Goal: Transaction & Acquisition: Subscribe to service/newsletter

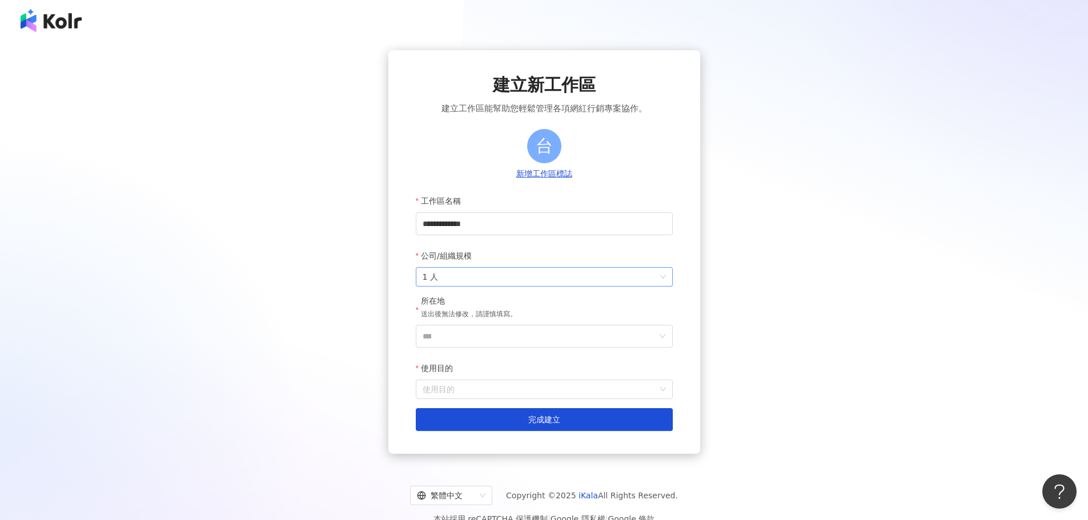
click at [539, 278] on span "1 人" at bounding box center [544, 277] width 243 height 18
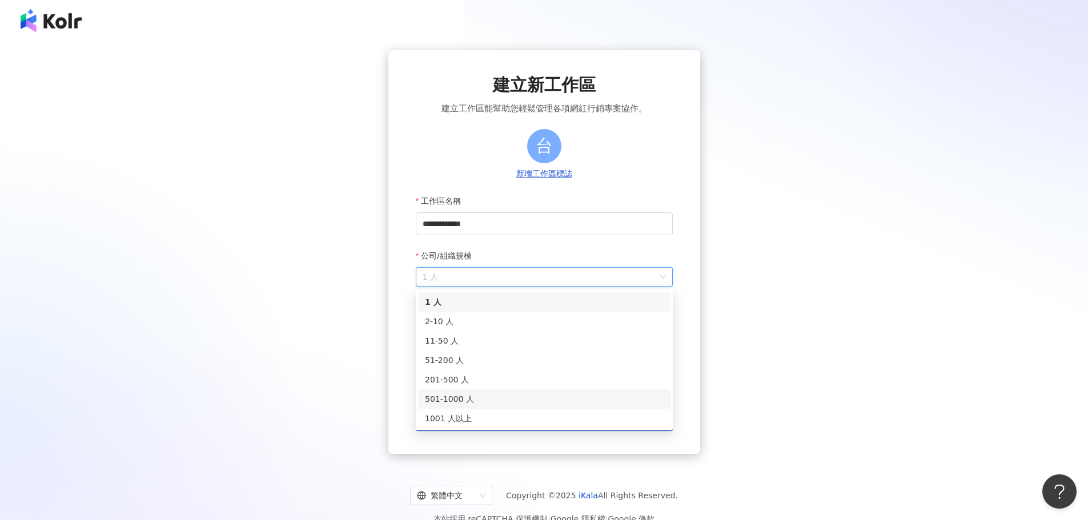
click at [541, 402] on div "501-1000 人" at bounding box center [544, 399] width 239 height 13
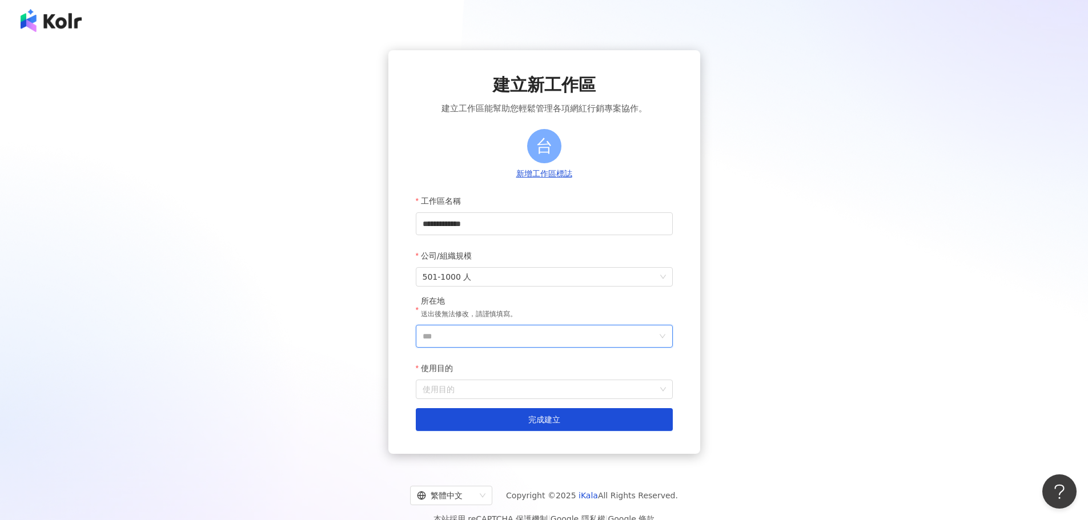
click at [491, 335] on input "***" at bounding box center [540, 337] width 234 height 22
click at [588, 183] on div "台灣" at bounding box center [610, 175] width 110 height 21
click at [503, 394] on input "使用目的" at bounding box center [544, 389] width 243 height 18
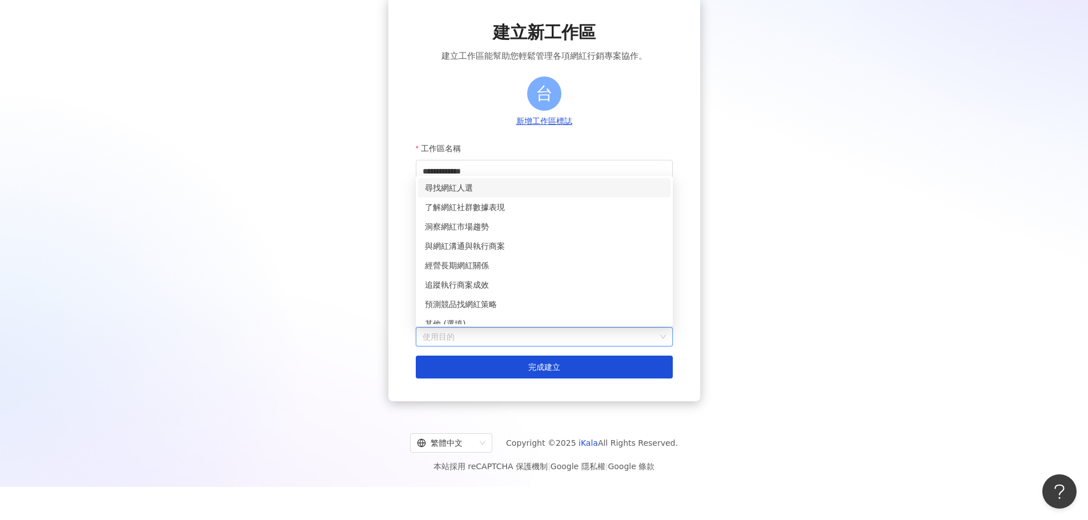
click at [573, 191] on div "尋找網紅人選" at bounding box center [544, 188] width 239 height 13
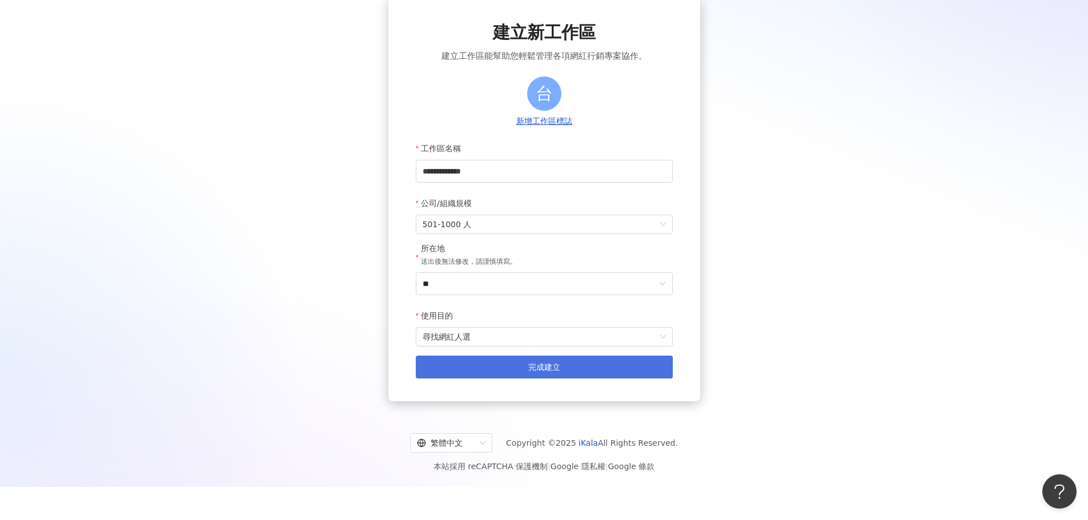
click at [551, 372] on span "完成建立" at bounding box center [544, 367] width 32 height 9
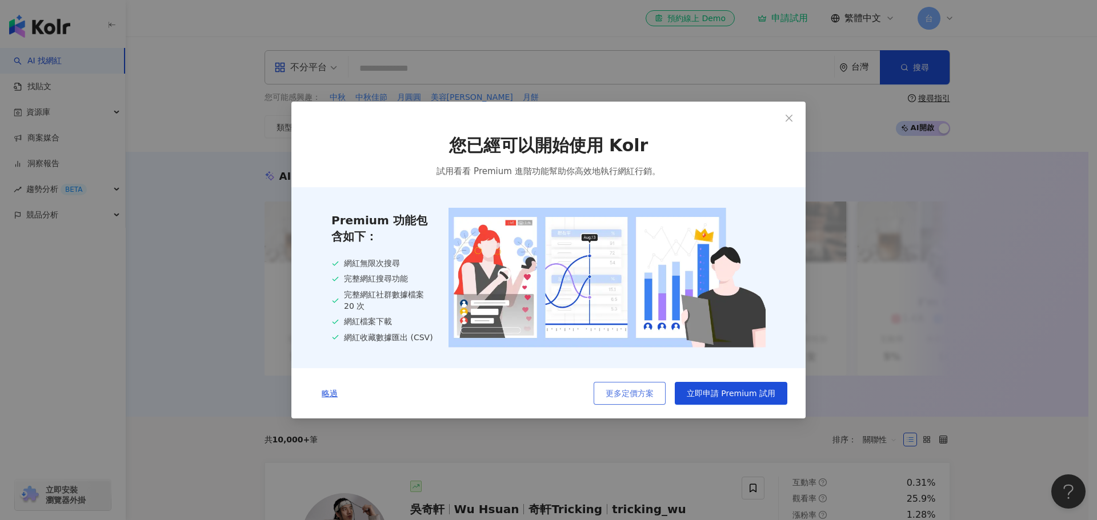
click at [629, 396] on span "更多定價方案" at bounding box center [630, 393] width 48 height 9
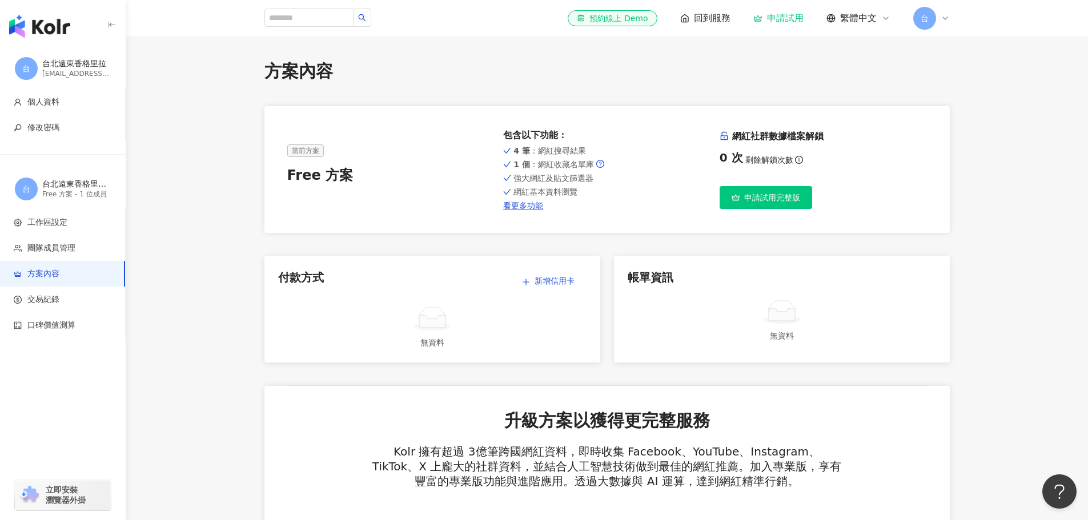
click at [707, 21] on span "回到服務" at bounding box center [712, 18] width 37 height 13
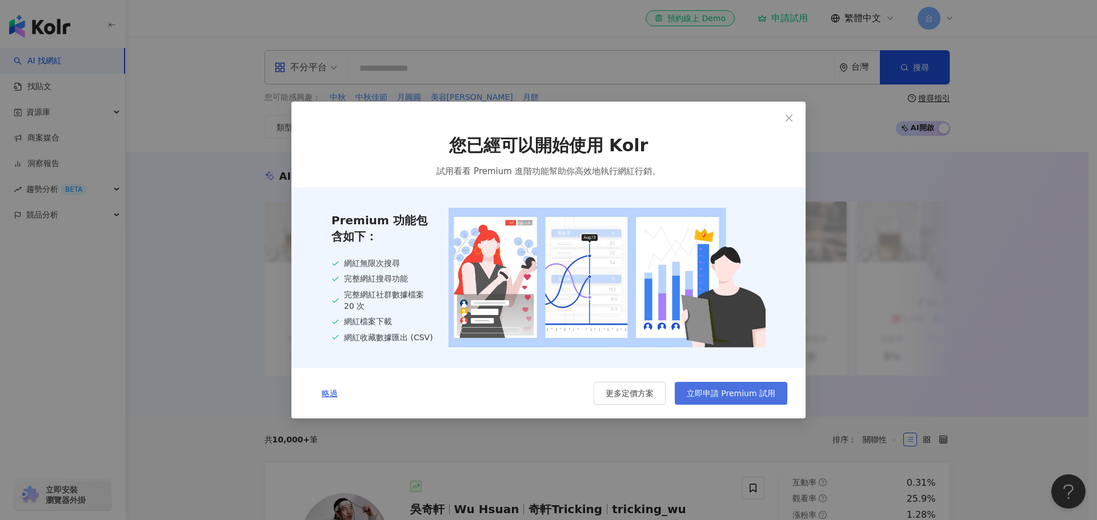
click at [721, 393] on span "立即申請 Premium 試用" at bounding box center [731, 393] width 89 height 9
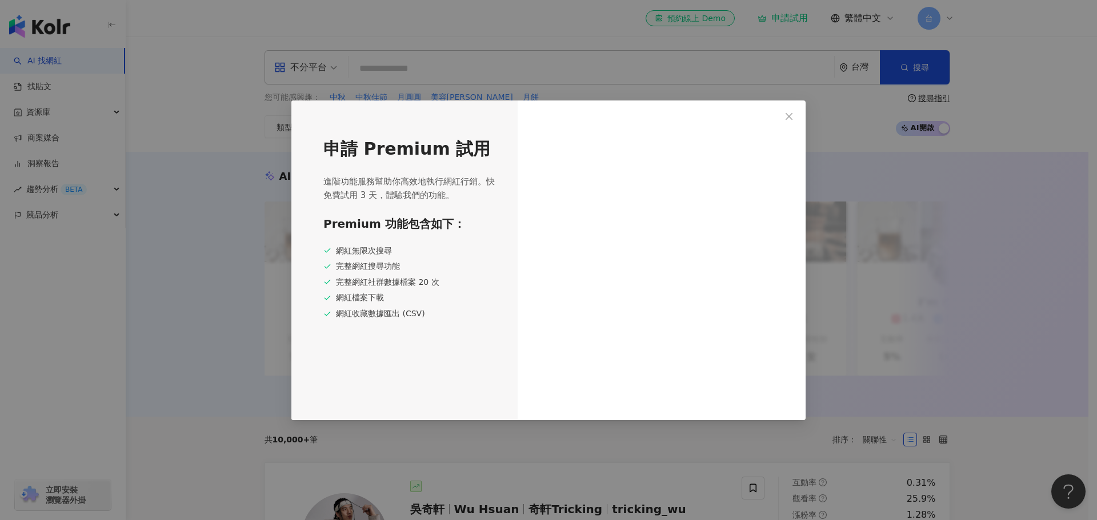
click at [361, 177] on span "進階功能服務幫助你高效地執行網紅行銷。快免費試用 3 天，體驗我們的功能。" at bounding box center [410, 188] width 174 height 27
click at [426, 263] on div "完整網紅搜尋功能" at bounding box center [410, 266] width 174 height 11
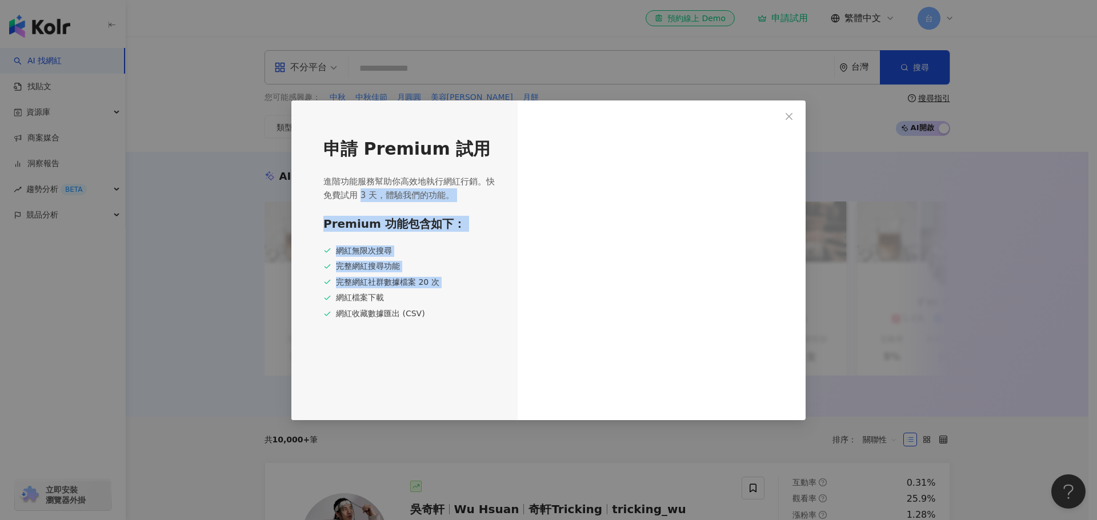
drag, startPoint x: 359, startPoint y: 197, endPoint x: 508, endPoint y: 327, distance: 197.9
click at [426, 311] on div "申請 Premium 試用 進階功能服務幫助你高效地執行網紅行銷。快免費試用 3 天，體驗我們的功能。 Premium 功能包含如下： 網紅無限次搜尋 完整網…" at bounding box center [404, 261] width 226 height 320
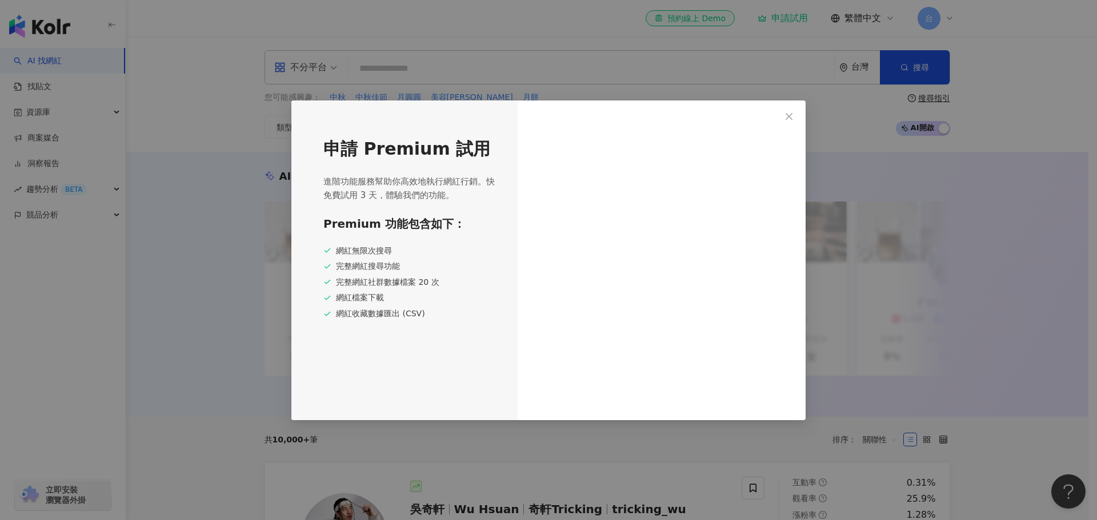
drag, startPoint x: 531, startPoint y: 324, endPoint x: 538, endPoint y: 316, distance: 11.0
click at [531, 324] on div at bounding box center [662, 261] width 288 height 320
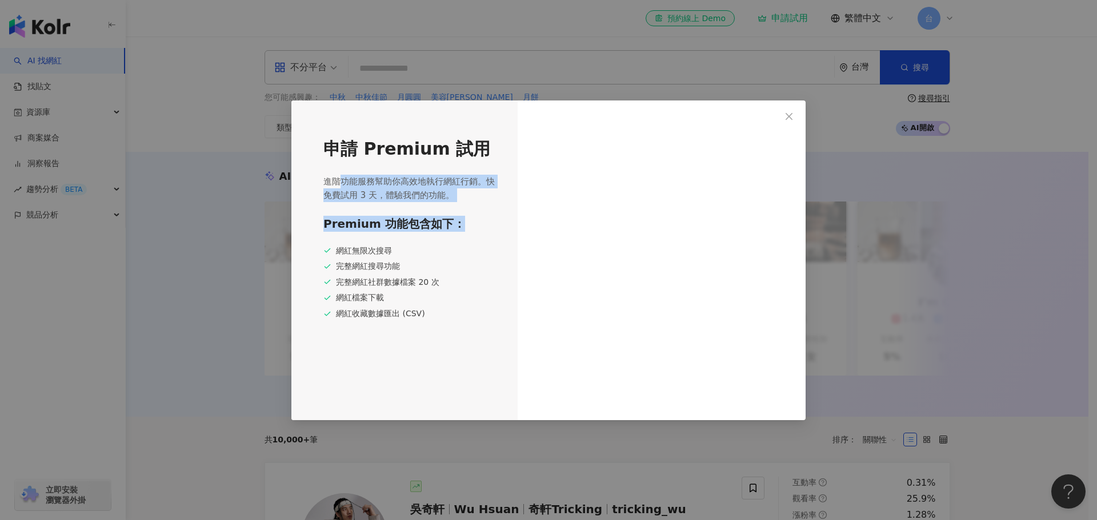
drag, startPoint x: 336, startPoint y: 182, endPoint x: 479, endPoint y: 221, distance: 147.6
click at [479, 221] on div "申請 Premium 試用 進階功能服務幫助你高效地執行網紅行銷。快免費試用 3 天，體驗我們的功能。 Premium 功能包含如下： 網紅無限次搜尋 完整網…" at bounding box center [404, 261] width 226 height 320
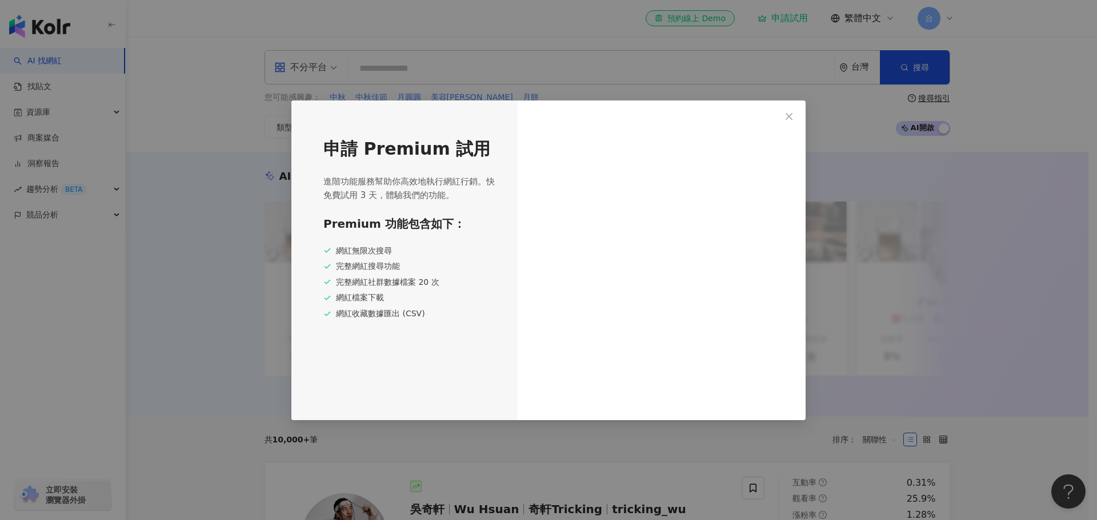
click at [401, 251] on div "網紅無限次搜尋" at bounding box center [410, 251] width 174 height 11
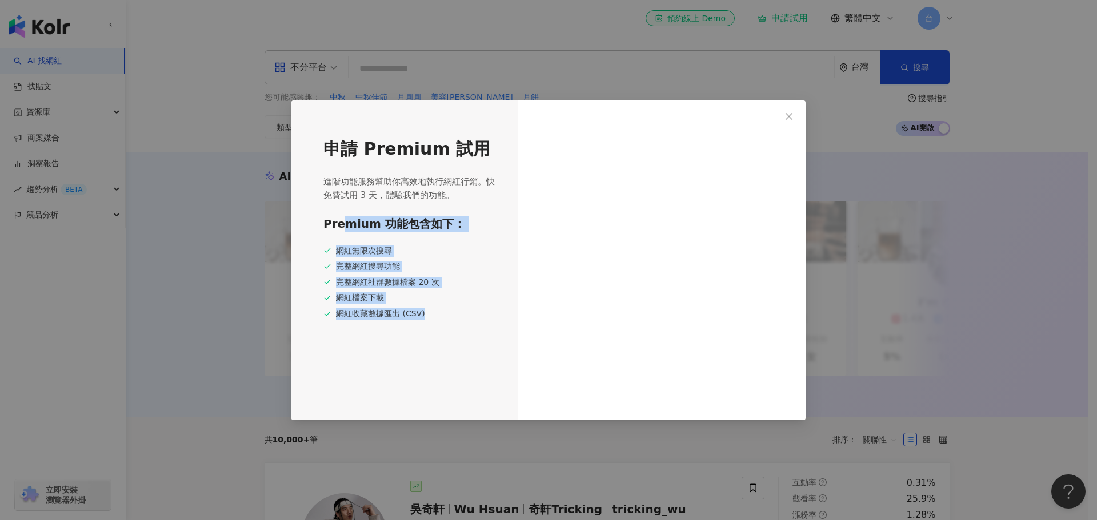
drag, startPoint x: 343, startPoint y: 239, endPoint x: 430, endPoint y: 340, distance: 133.7
click at [430, 340] on div "申請 Premium 試用 進階功能服務幫助你高效地執行網紅行銷。快免費試用 3 天，體驗我們的功能。 Premium 功能包含如下： 網紅無限次搜尋 完整網…" at bounding box center [404, 261] width 226 height 320
click at [478, 314] on div "網紅收藏數據匯出 (CSV)" at bounding box center [410, 313] width 174 height 11
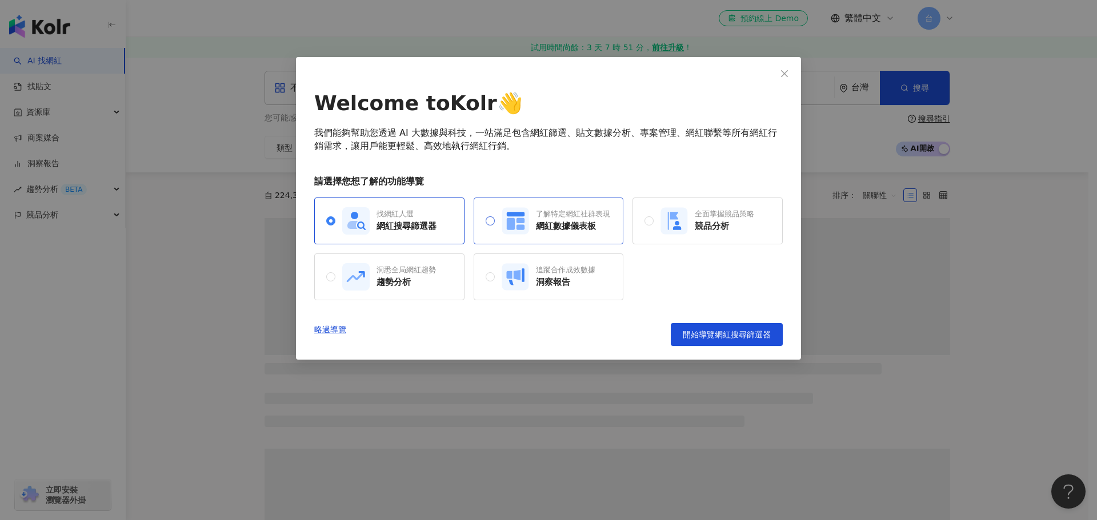
click at [520, 219] on icon at bounding box center [520, 220] width 8 height 5
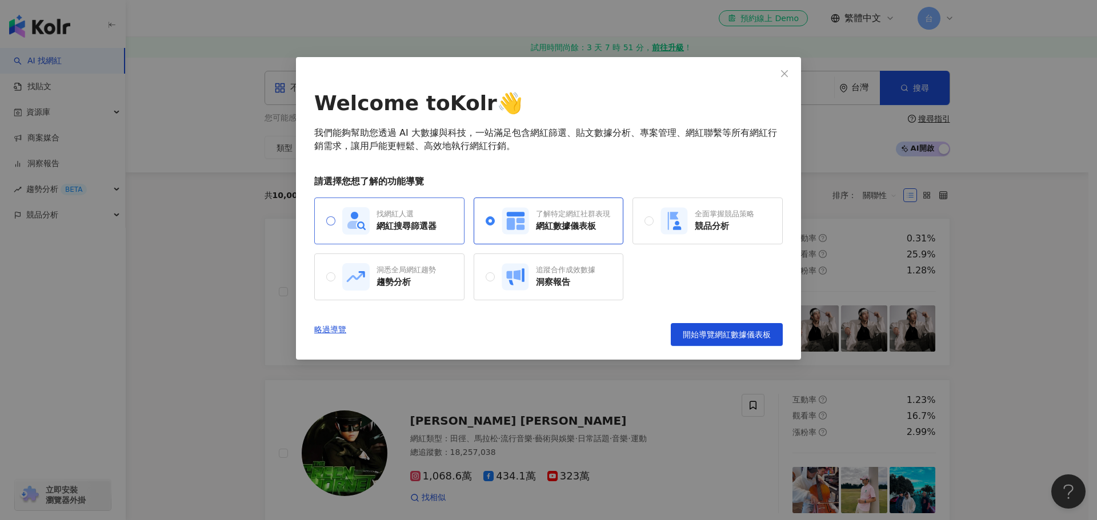
click at [350, 219] on rect at bounding box center [355, 220] width 27 height 27
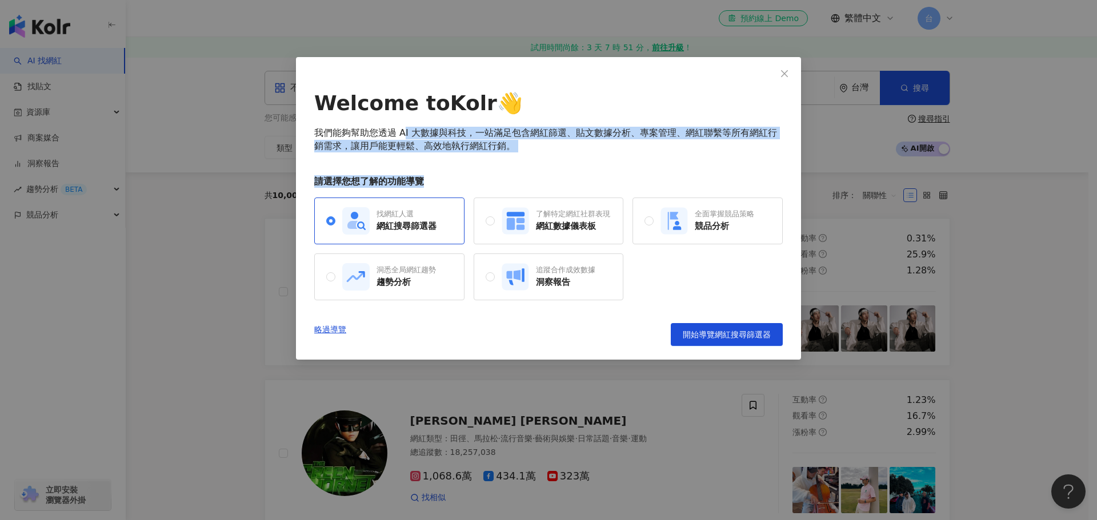
drag, startPoint x: 405, startPoint y: 139, endPoint x: 681, endPoint y: 153, distance: 276.8
click at [681, 153] on div "Welcome to Kolr 👋 我們能夠幫助您透過 AI 大數據與科技，一站滿足包含網紅篩選、貼文數據分析、專案管理、網紅聯繫等所有網紅行銷需求，讓用戶能…" at bounding box center [548, 217] width 468 height 257
click at [720, 149] on div "我們能夠幫助您透過 AI 大數據與科技，一站滿足包含網紅篩選、貼文數據分析、專案管理、網紅聯繫等所有網紅行銷需求，讓用戶能更輕鬆、高效地執行網紅行銷。" at bounding box center [548, 140] width 468 height 26
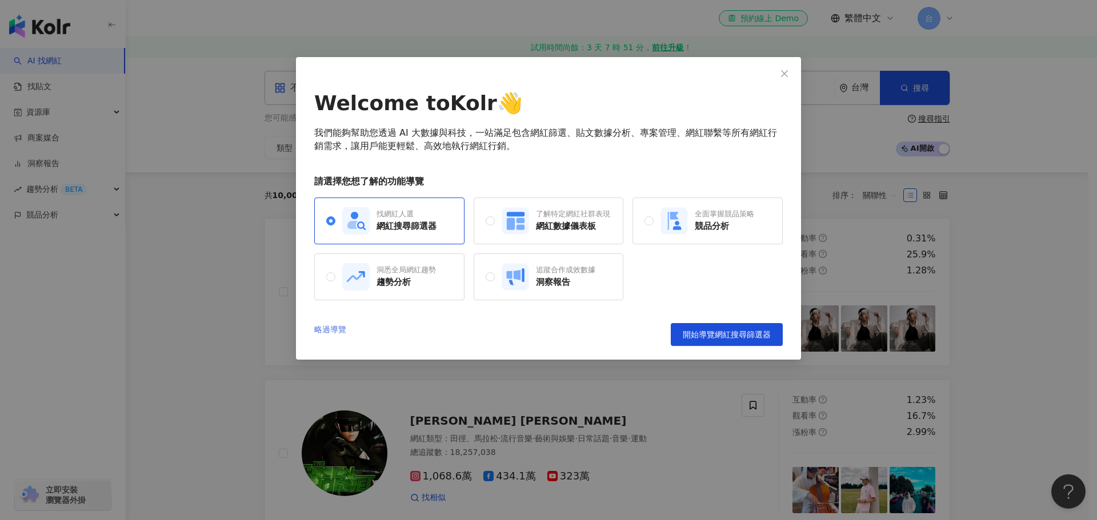
click at [336, 328] on link "略過導覽" at bounding box center [330, 334] width 32 height 23
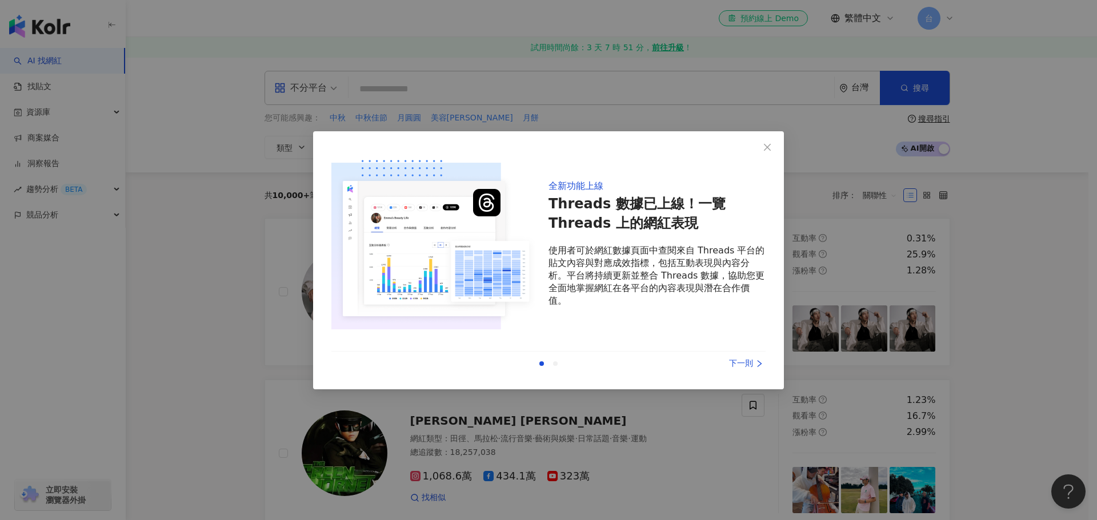
click at [752, 362] on div "下一則" at bounding box center [723, 364] width 86 height 13
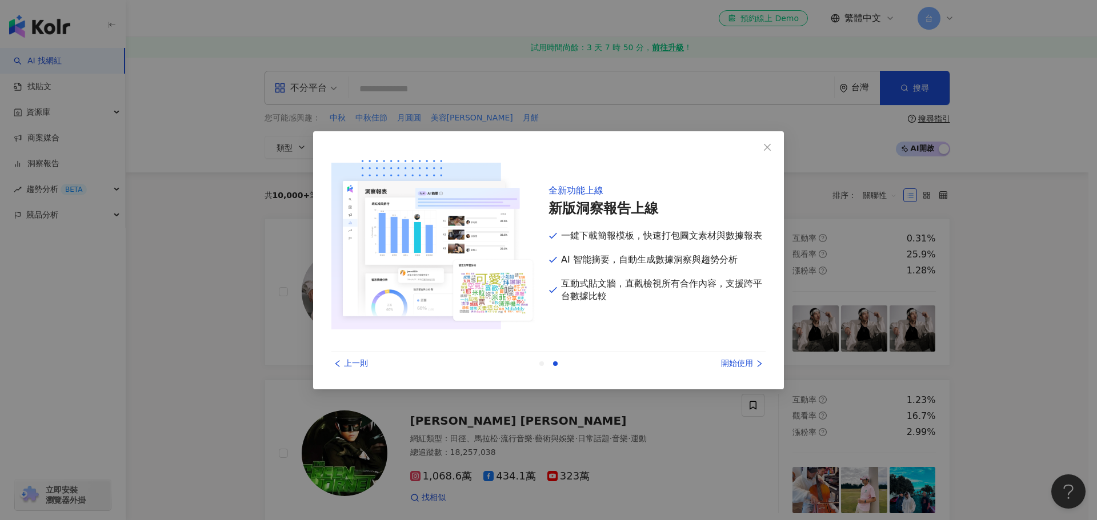
click at [752, 362] on div "開始使用" at bounding box center [723, 364] width 86 height 13
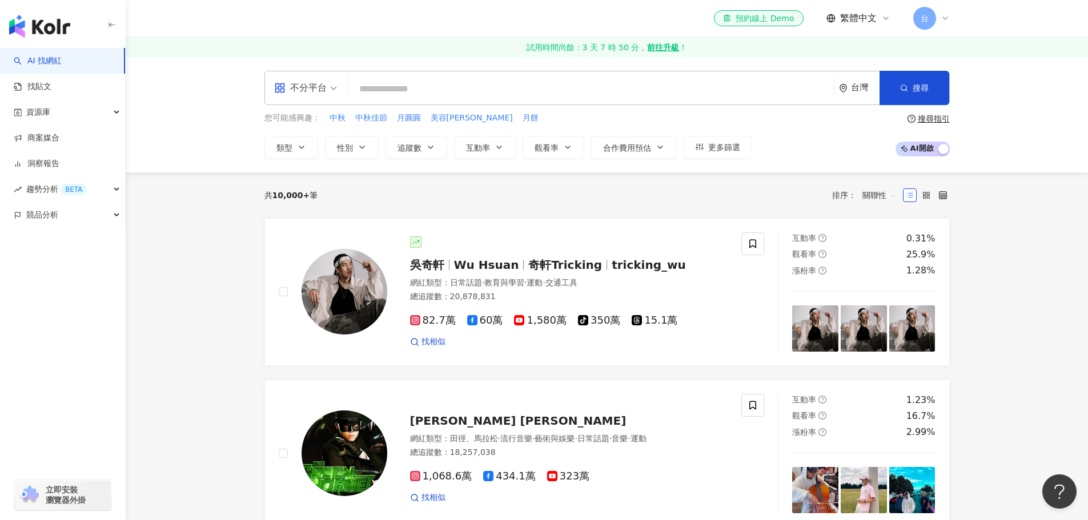
click at [637, 147] on span "合作費用預估" at bounding box center [627, 147] width 48 height 9
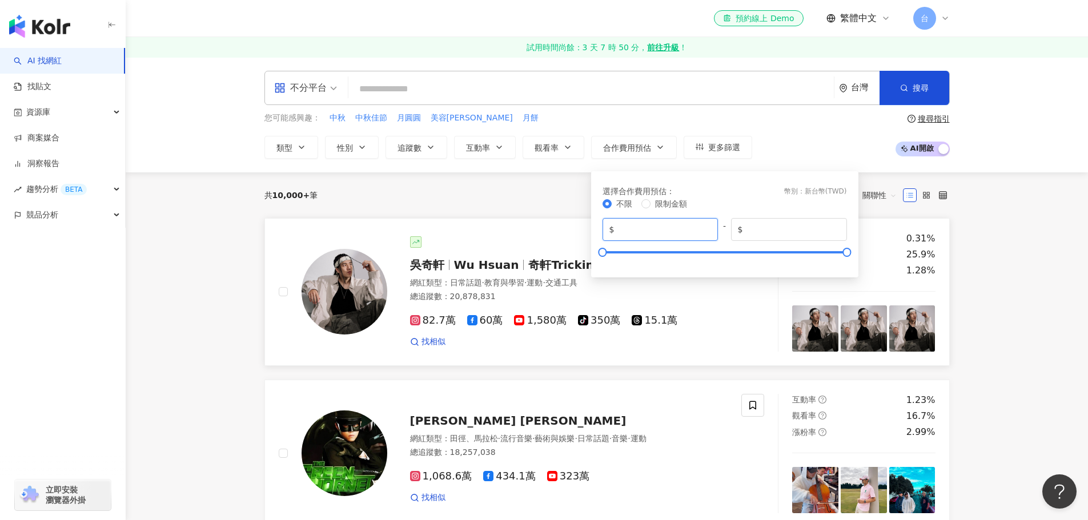
drag, startPoint x: 676, startPoint y: 232, endPoint x: 544, endPoint y: 229, distance: 132.0
type input "****"
drag, startPoint x: 803, startPoint y: 232, endPoint x: 679, endPoint y: 227, distance: 123.5
click at [679, 227] on div "$ **** - $ *******" at bounding box center [725, 229] width 244 height 23
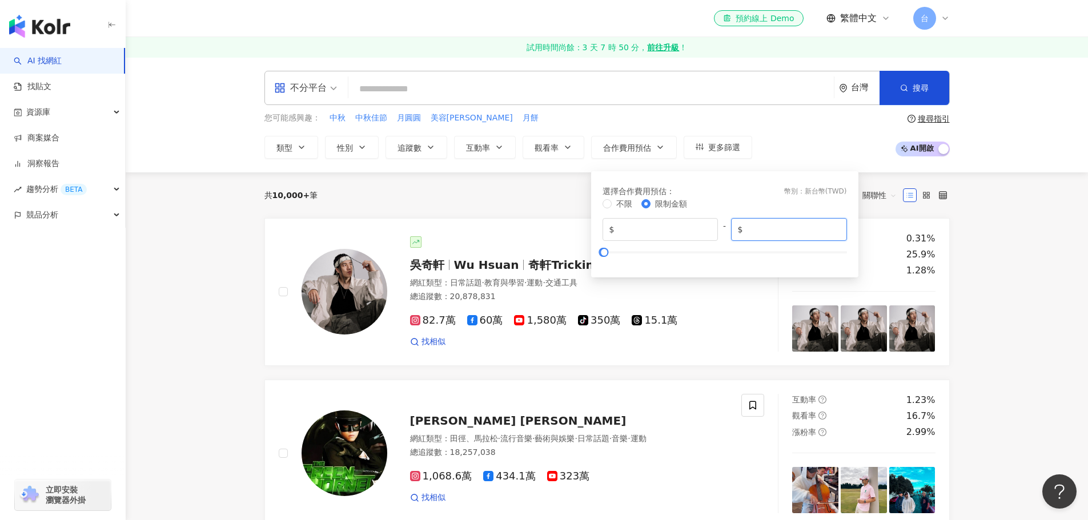
type input "****"
click at [726, 194] on div "選擇合作費用預估 ： 幣別 ： 新台幣 ( TWD )" at bounding box center [725, 191] width 244 height 13
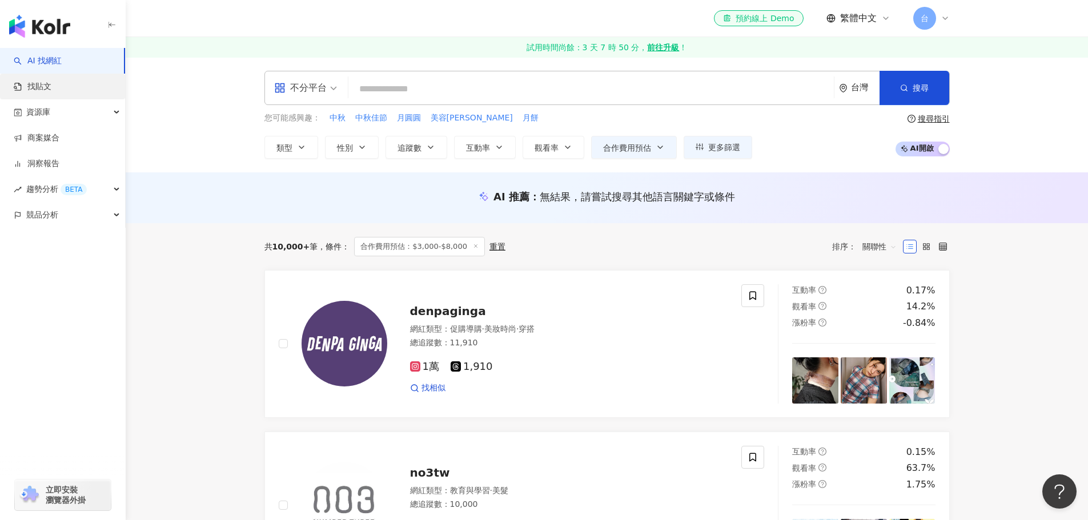
click at [37, 86] on link "找貼文" at bounding box center [33, 86] width 38 height 11
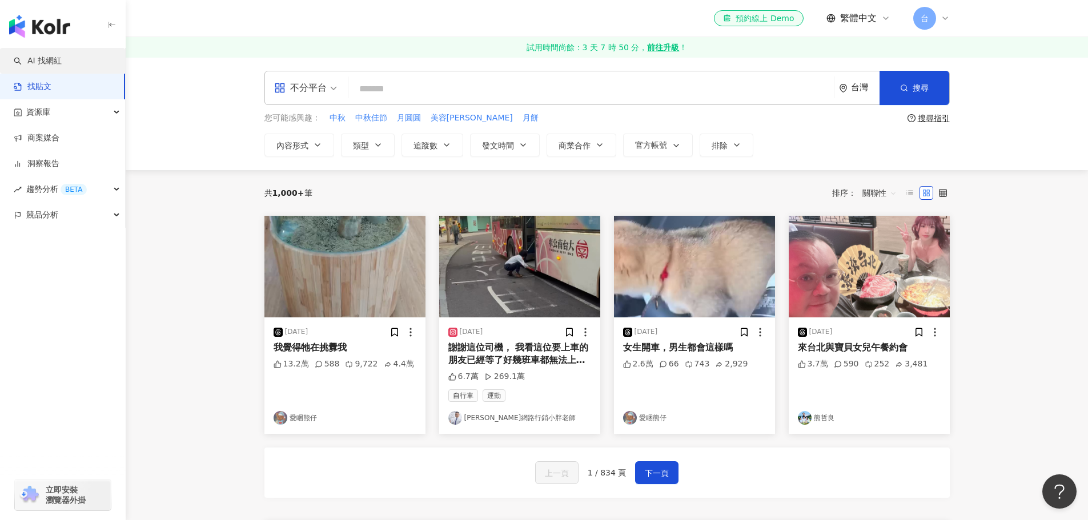
click at [57, 57] on link "AI 找網紅" at bounding box center [38, 60] width 48 height 11
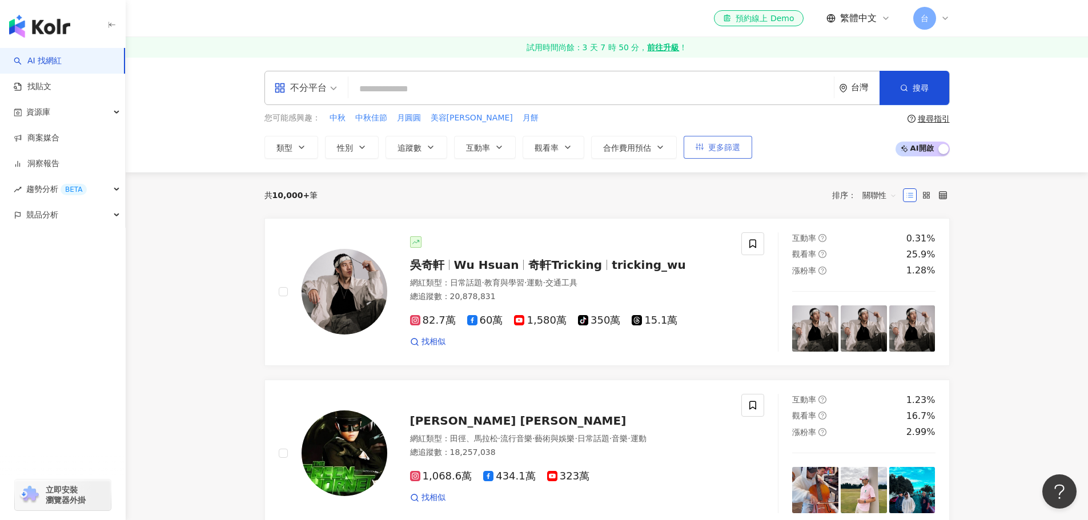
click at [731, 149] on span "更多篩選" at bounding box center [724, 147] width 32 height 9
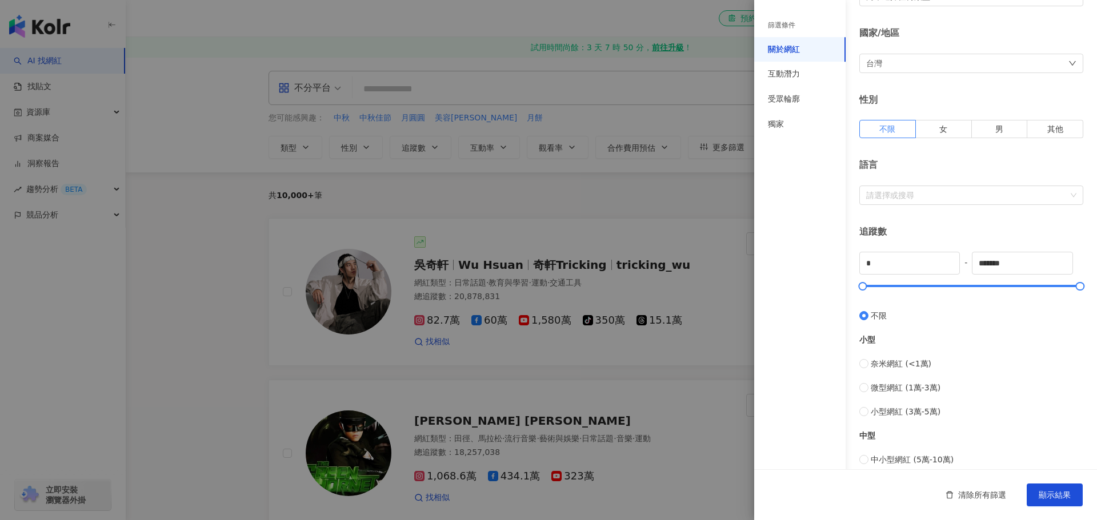
scroll to position [286, 0]
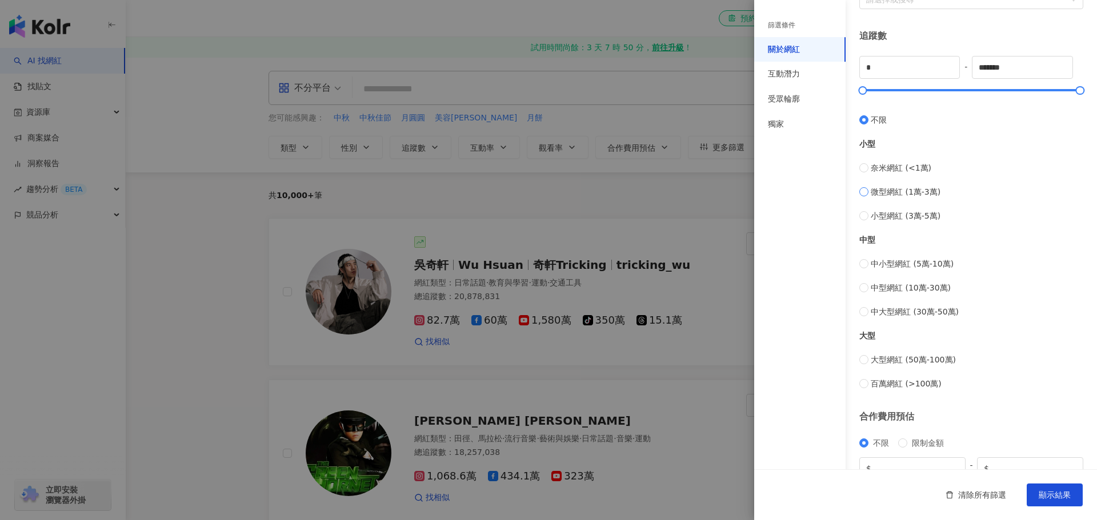
type input "*****"
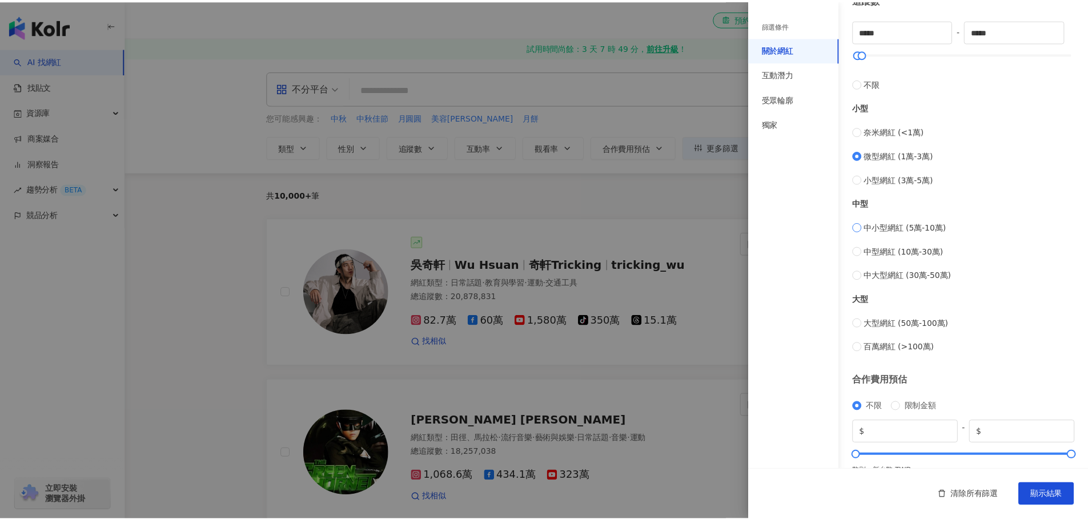
scroll to position [342, 0]
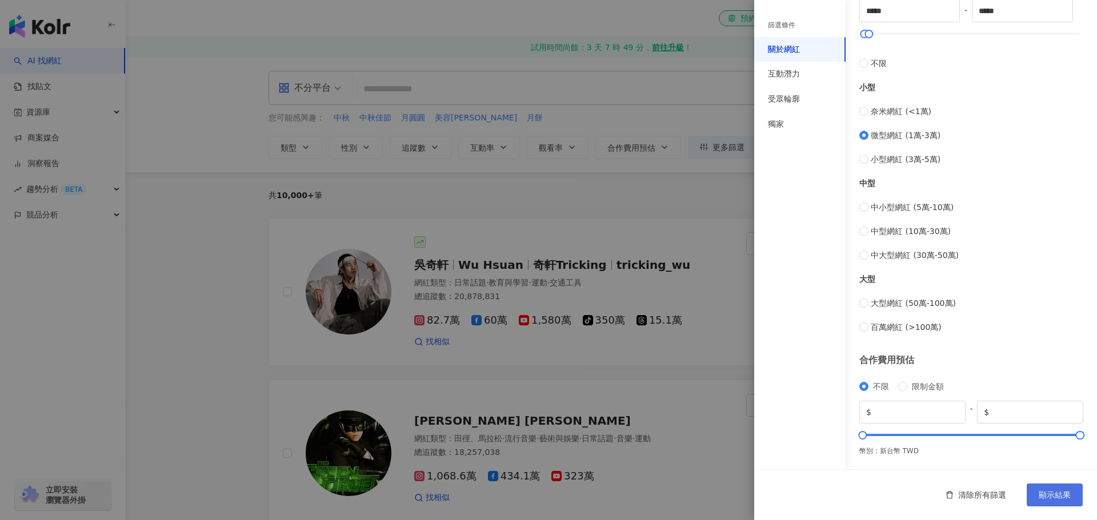
click at [1058, 500] on span "顯示結果" at bounding box center [1054, 495] width 32 height 9
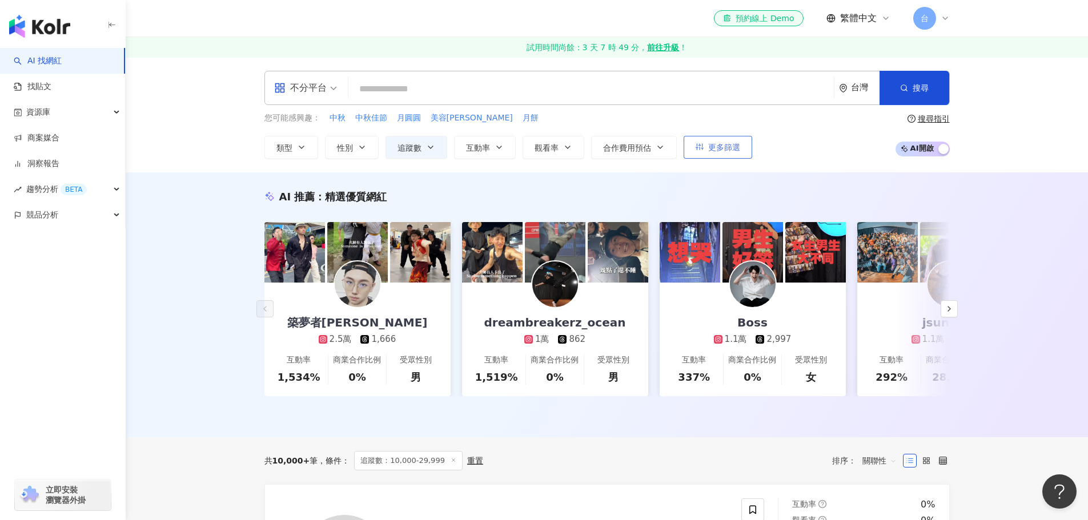
click at [717, 150] on span "更多篩選" at bounding box center [724, 147] width 32 height 9
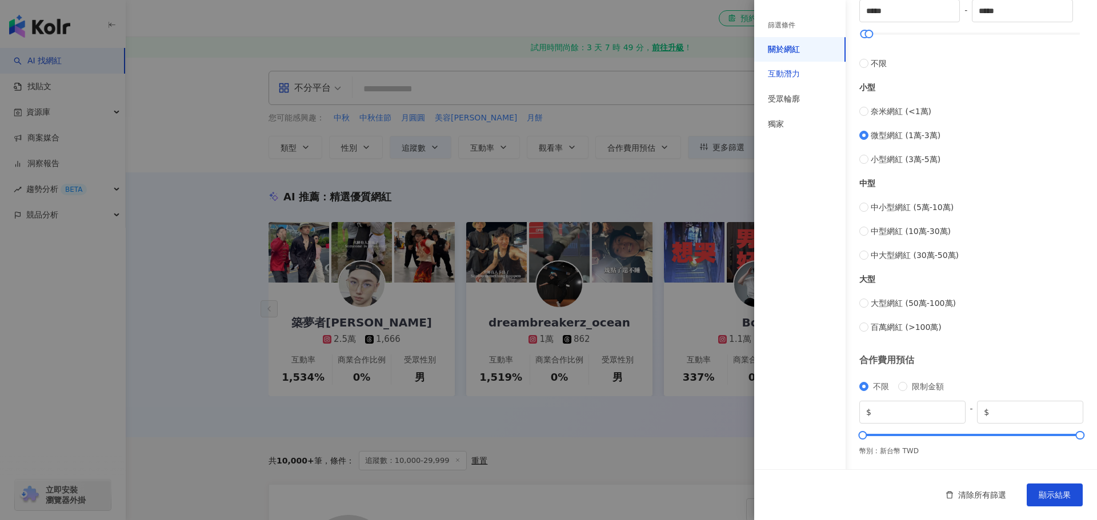
click at [781, 73] on div "互動潛力" at bounding box center [784, 74] width 32 height 11
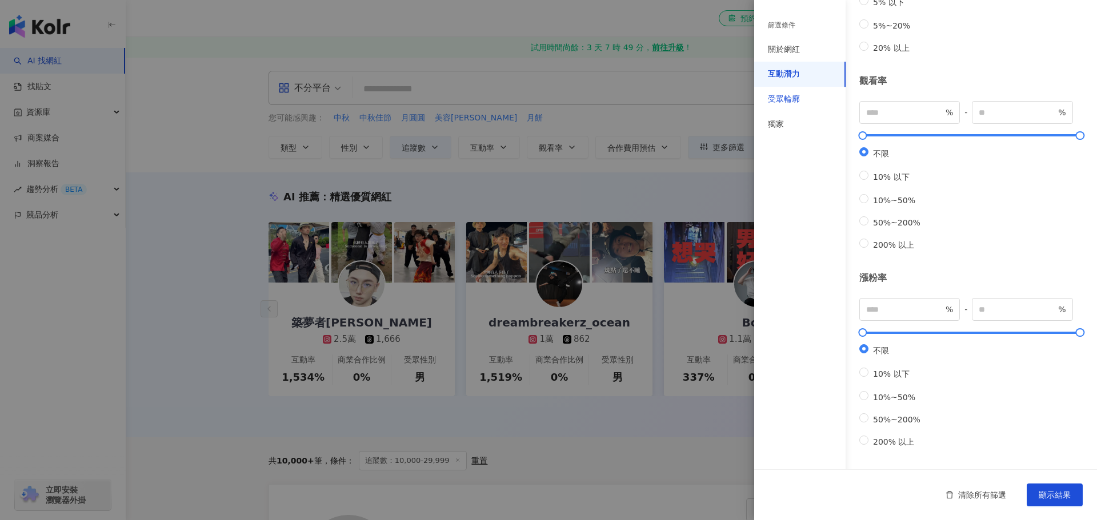
click at [788, 95] on div "受眾輪廓" at bounding box center [784, 99] width 32 height 11
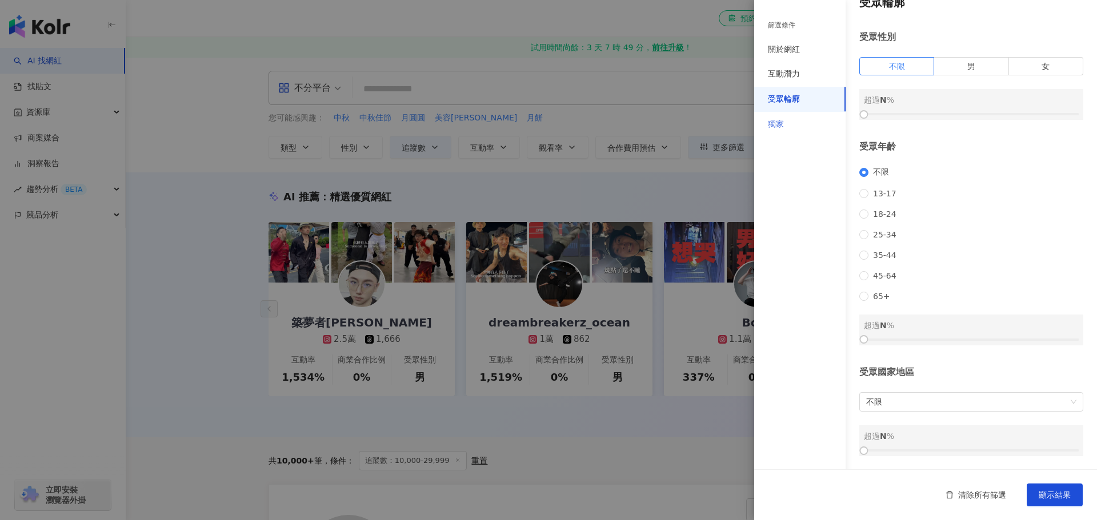
scroll to position [34, 0]
click at [787, 125] on div "獨家" at bounding box center [799, 124] width 91 height 25
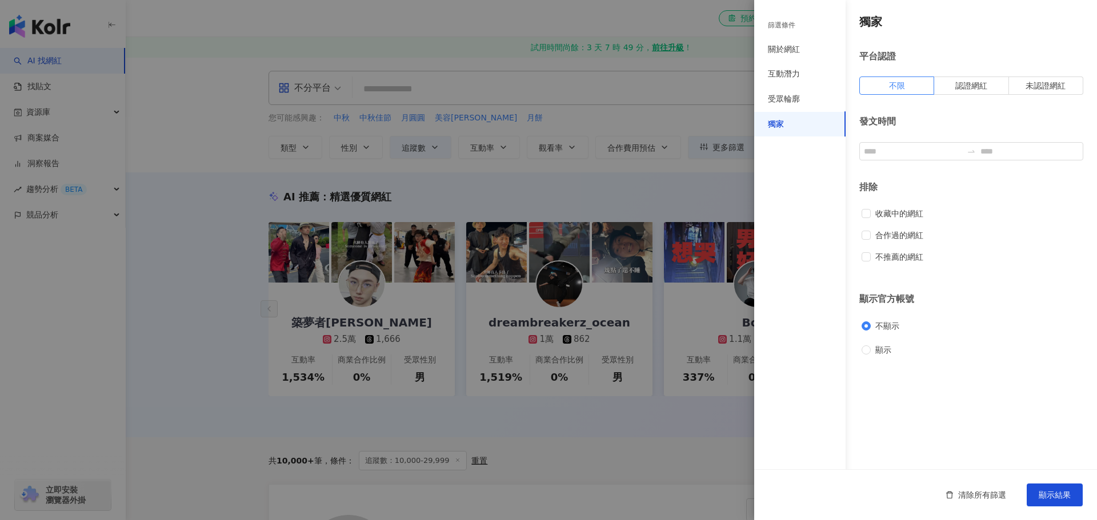
scroll to position [0, 0]
click at [783, 48] on div "關於網紅" at bounding box center [784, 49] width 32 height 11
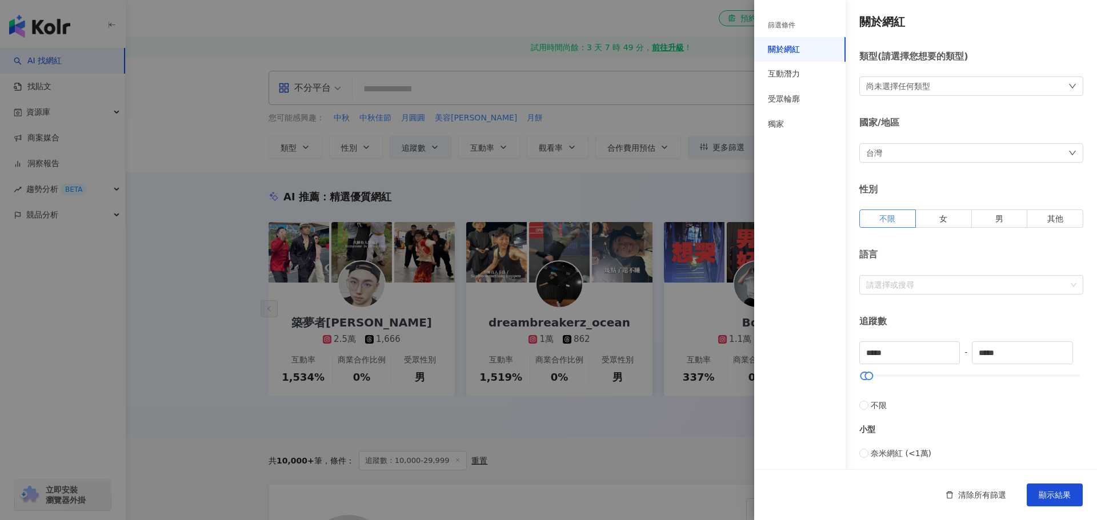
click at [937, 88] on div "尚未選擇任何類型" at bounding box center [971, 86] width 224 height 19
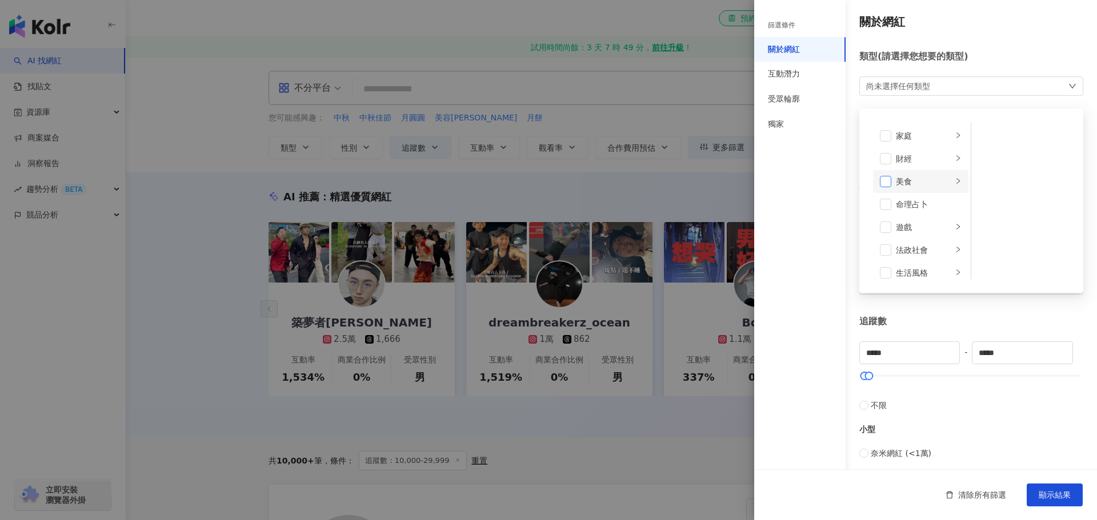
click at [884, 185] on span at bounding box center [885, 181] width 11 height 11
click at [956, 183] on icon "right" at bounding box center [957, 182] width 3 height 6
click at [982, 135] on span at bounding box center [985, 136] width 11 height 11
click at [981, 161] on span at bounding box center [985, 159] width 11 height 11
click at [980, 180] on span at bounding box center [985, 182] width 11 height 11
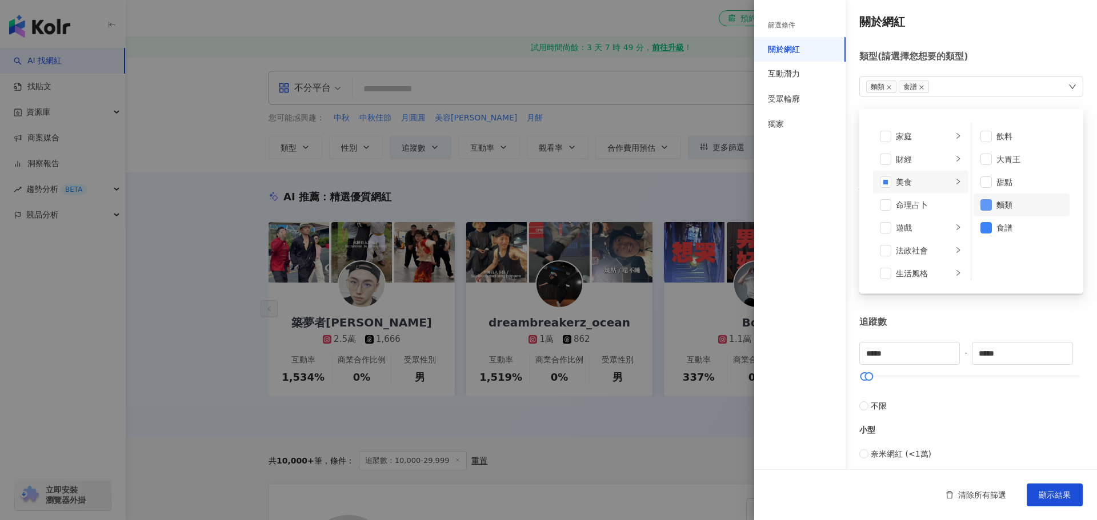
click at [980, 208] on span at bounding box center [985, 204] width 11 height 11
click at [980, 226] on span at bounding box center [985, 227] width 11 height 11
click at [886, 159] on span at bounding box center [885, 158] width 11 height 11
click at [955, 159] on icon "right" at bounding box center [958, 158] width 7 height 7
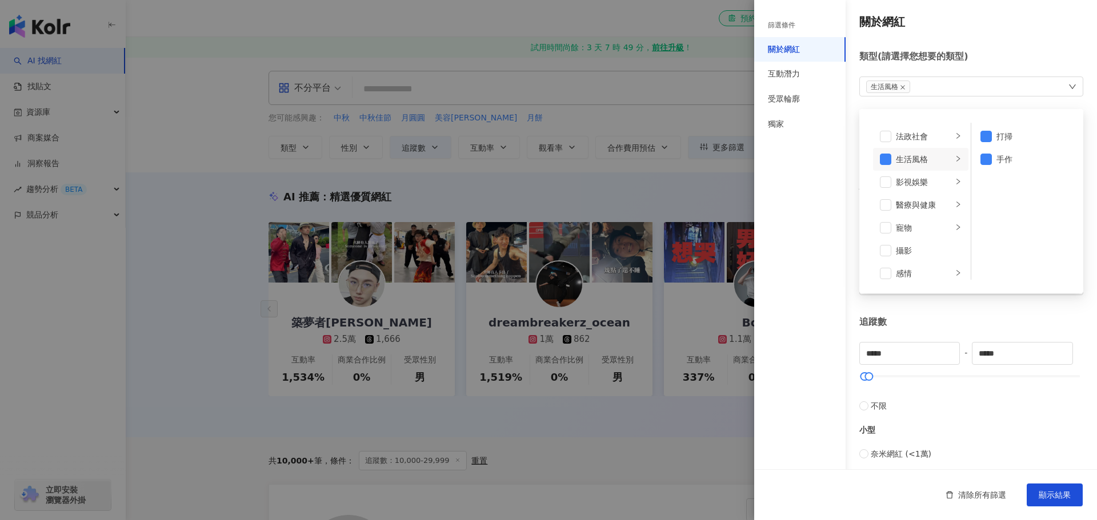
click at [955, 159] on icon "right" at bounding box center [958, 158] width 7 height 7
click at [884, 159] on span at bounding box center [885, 159] width 11 height 11
click at [955, 244] on icon "right" at bounding box center [958, 242] width 7 height 7
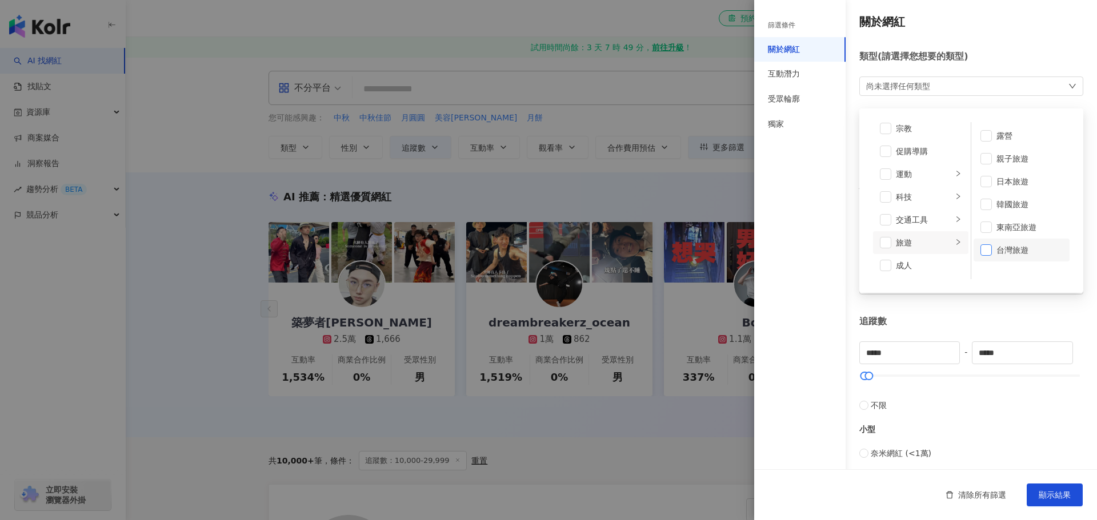
click at [987, 251] on span at bounding box center [985, 249] width 11 height 11
click at [955, 161] on icon "right" at bounding box center [958, 158] width 7 height 7
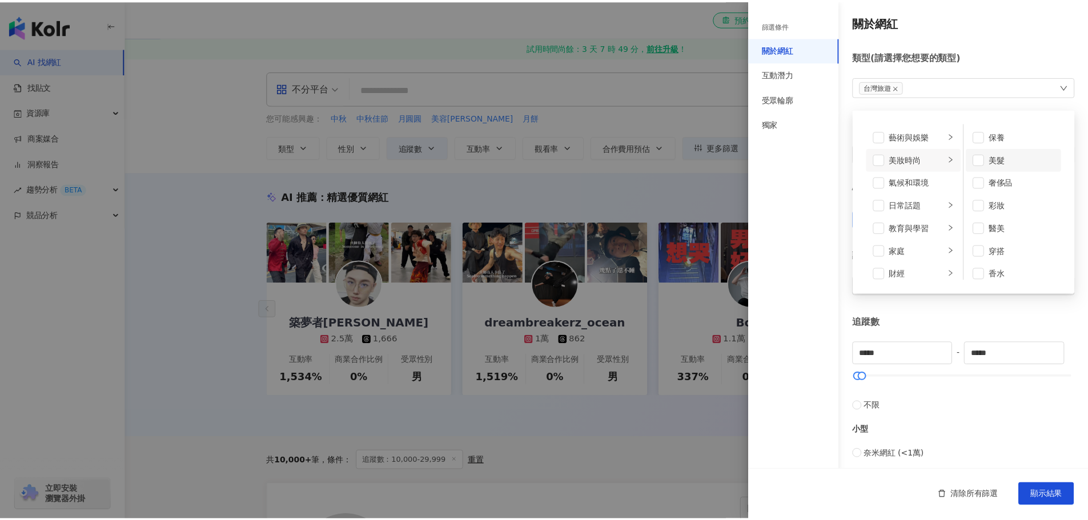
scroll to position [7, 0]
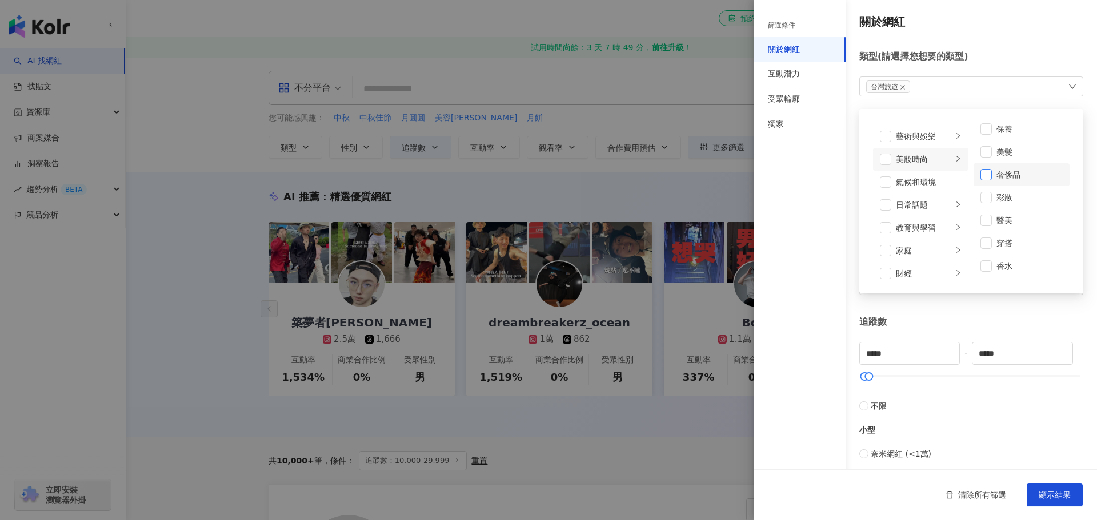
click at [981, 174] on span at bounding box center [985, 174] width 11 height 11
click at [1050, 498] on span "顯示結果" at bounding box center [1054, 495] width 32 height 9
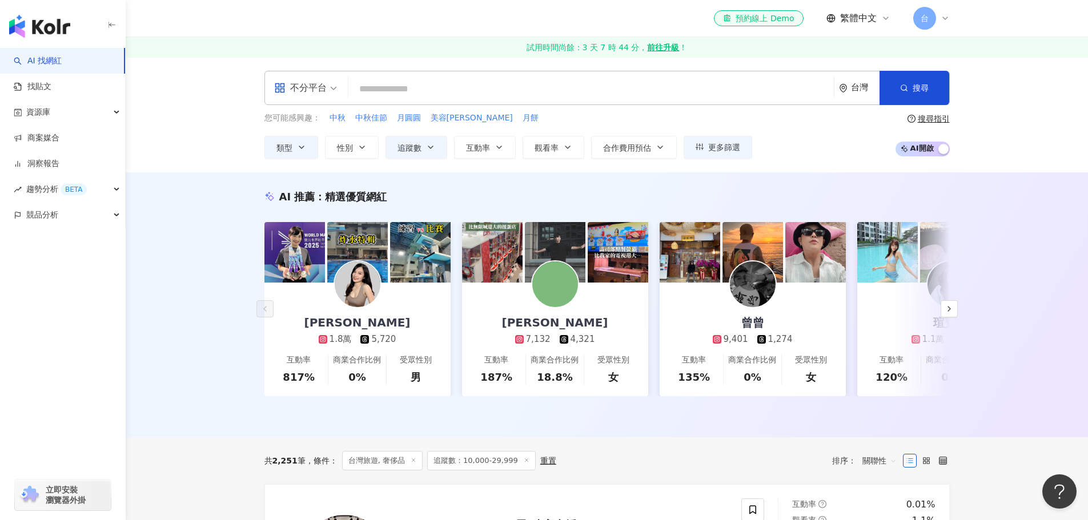
click at [1012, 214] on div "AI 推薦 ： 精選優質網紅 林玉心 Serina 1.8萬 5,720 互動率 817% 商業合作比例 0% 受眾性別 男 [PERSON_NAME] 7,…" at bounding box center [607, 305] width 963 height 265
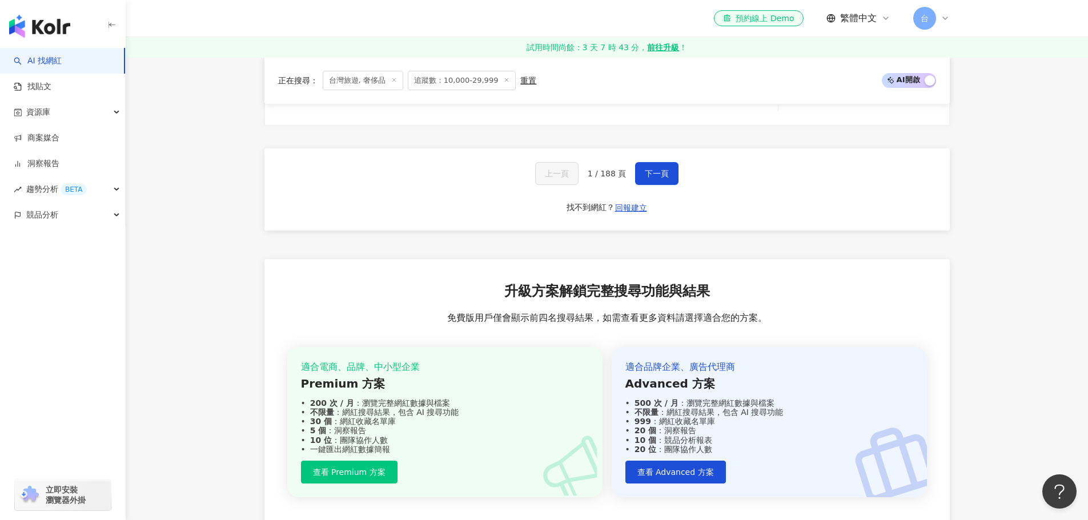
scroll to position [2056, 0]
